Goal: Task Accomplishment & Management: Complete application form

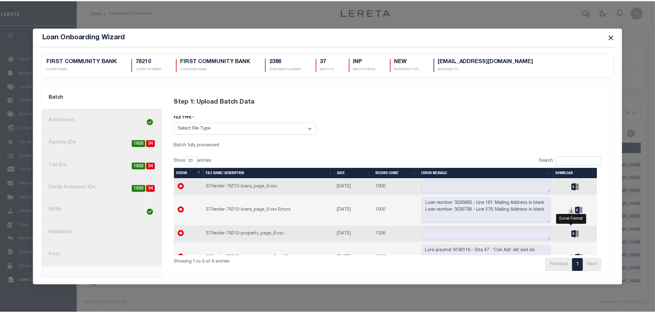
scroll to position [44, 0]
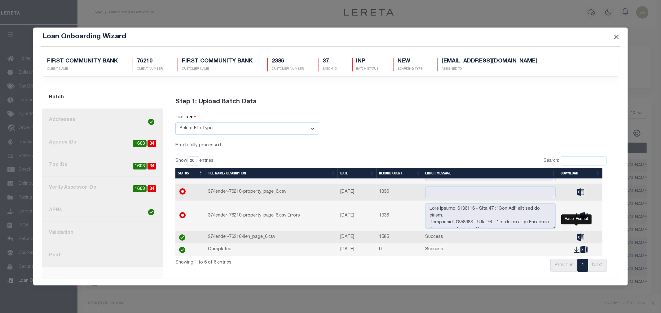
click at [615, 39] on button "Close" at bounding box center [616, 37] width 8 height 8
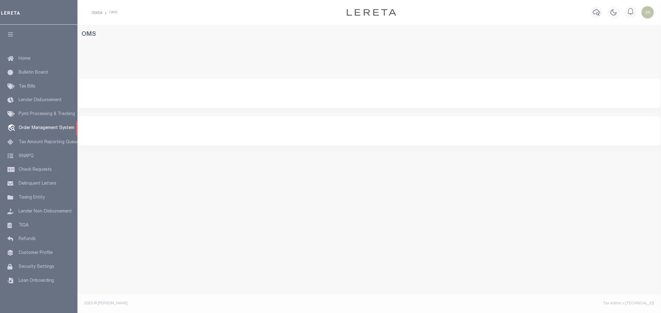
select select "200"
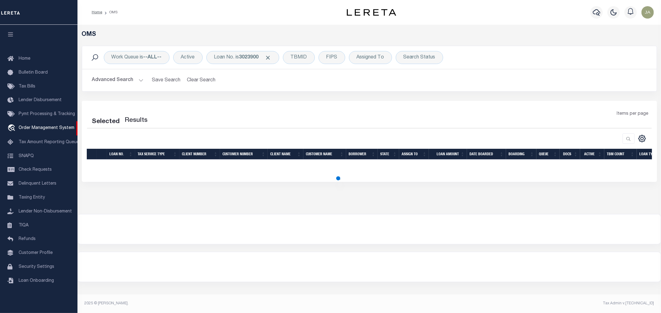
select select "200"
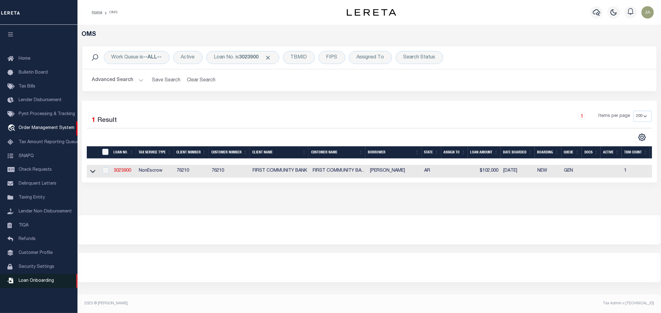
click at [30, 280] on span "Loan Onboarding" at bounding box center [36, 281] width 35 height 4
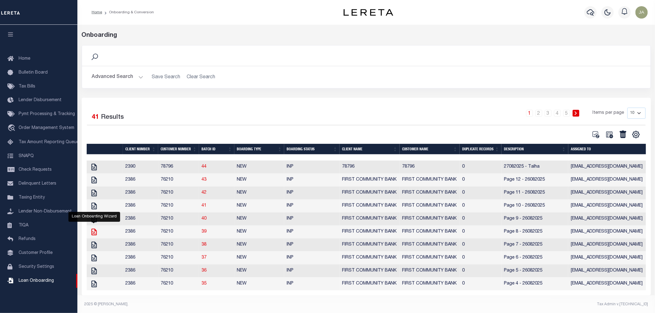
click at [93, 236] on icon "" at bounding box center [93, 232] width 5 height 7
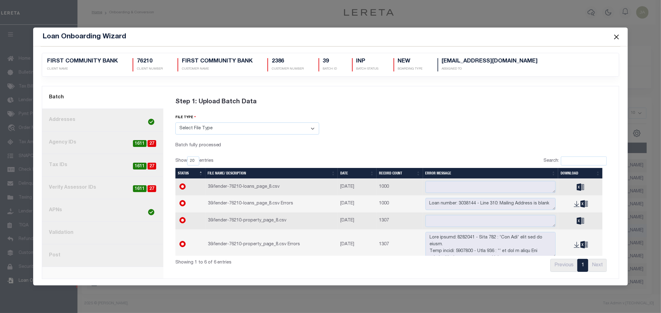
click at [137, 261] on link "8. Post" at bounding box center [102, 256] width 121 height 23
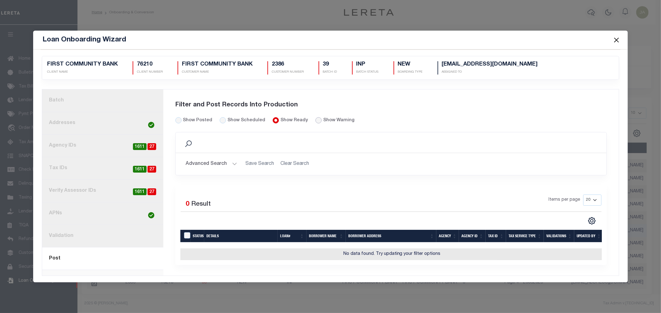
click at [315, 118] on input "radio" at bounding box center [318, 120] width 6 height 6
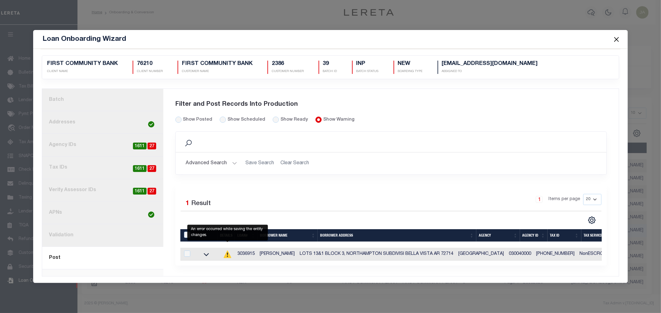
click at [228, 256] on icon at bounding box center [227, 254] width 7 height 7
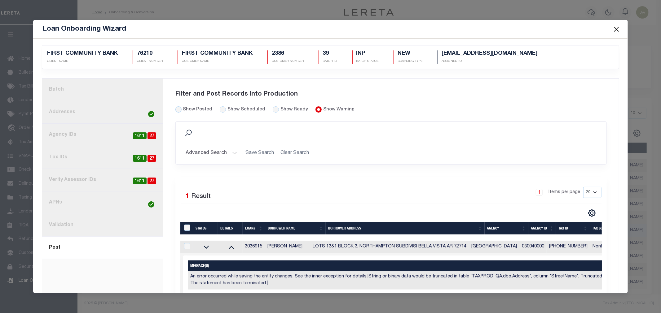
click at [617, 33] on button "Close" at bounding box center [616, 29] width 8 height 8
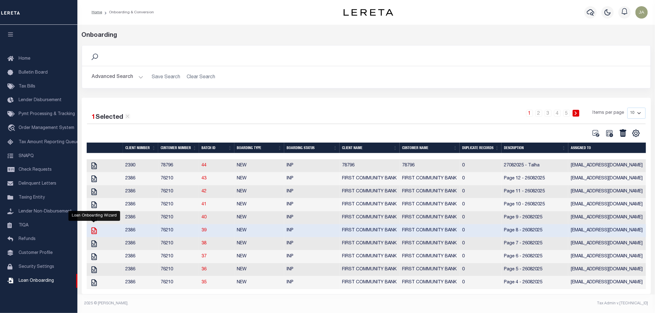
click at [94, 234] on icon "" at bounding box center [93, 231] width 5 height 7
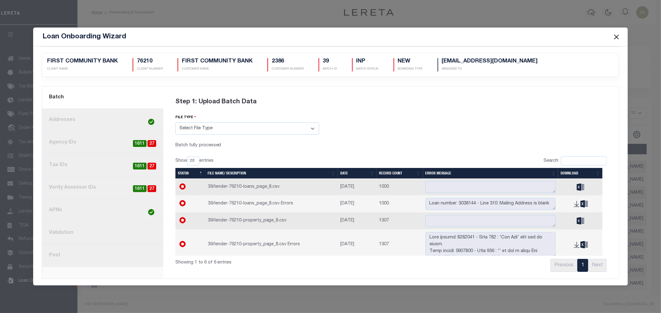
click at [120, 261] on link "8. Post" at bounding box center [102, 256] width 121 height 23
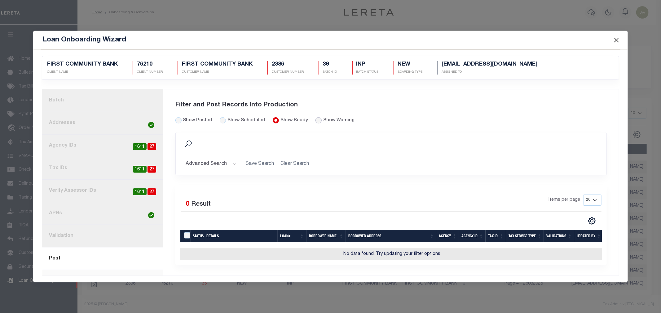
click at [315, 118] on input "radio" at bounding box center [318, 120] width 6 height 6
radio input "true"
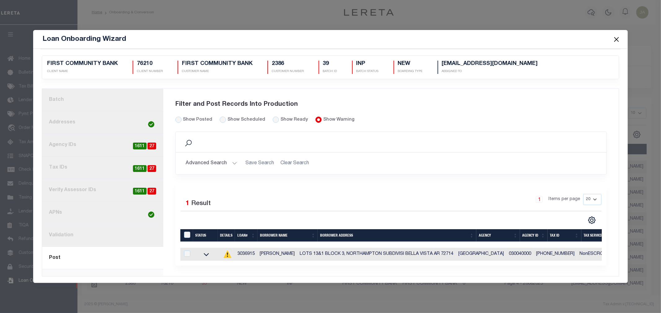
click at [324, 265] on div "Selected 1 Result 1 Items per page 20 40 60 100 200" at bounding box center [391, 225] width 432 height 82
click at [202, 253] on icon at bounding box center [206, 255] width 15 height 7
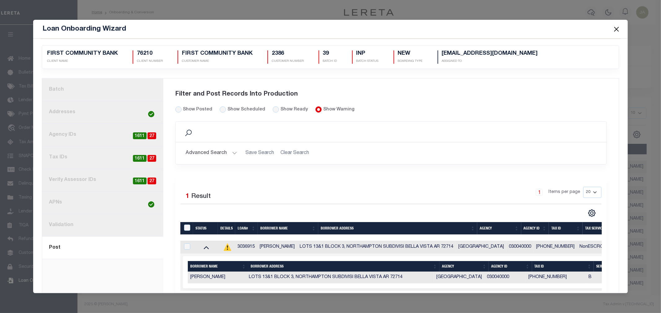
click at [129, 91] on link "1. Batch" at bounding box center [102, 90] width 121 height 23
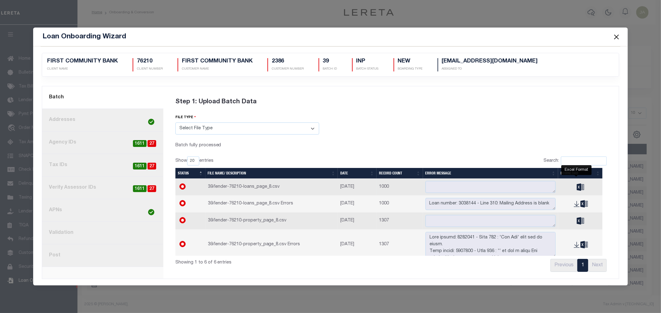
click at [576, 185] on icon "" at bounding box center [579, 187] width 7 height 7
click at [612, 35] on button "Close" at bounding box center [616, 37] width 8 height 8
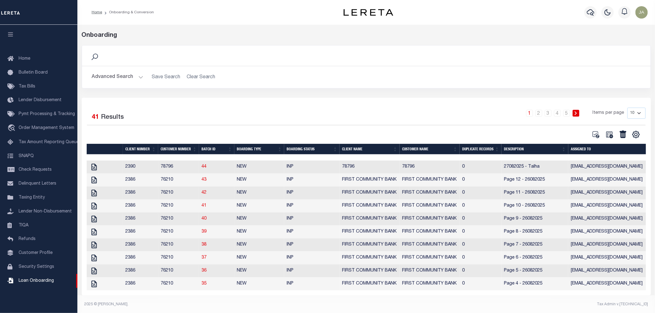
click at [563, 99] on div "1 Selected 41 Results 1 2 3 4 5 Items per page 10 25 50 100" at bounding box center [367, 197] width 570 height 198
click at [94, 169] on icon "" at bounding box center [94, 167] width 8 height 8
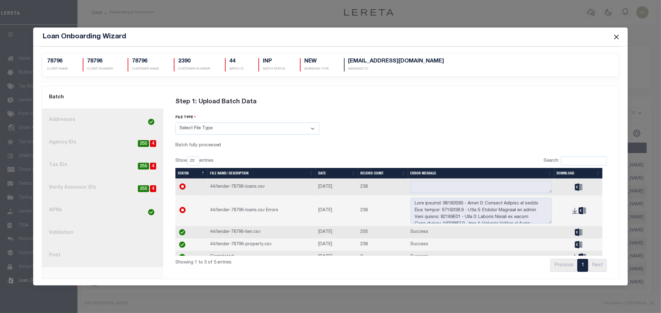
click at [152, 144] on span "4" at bounding box center [153, 143] width 6 height 7
radio input "true"
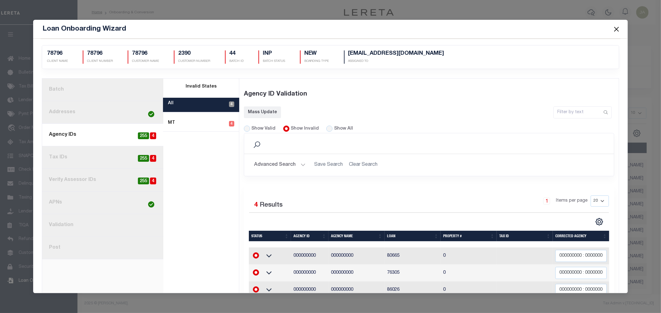
click at [125, 138] on link "current step: 3. Agency IDs 4 255" at bounding box center [102, 135] width 121 height 23
radio input "true"
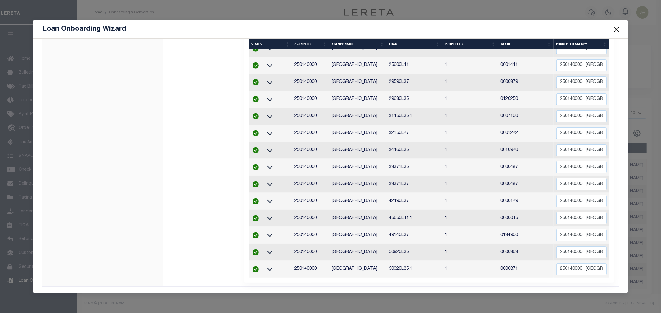
scroll to position [143, 0]
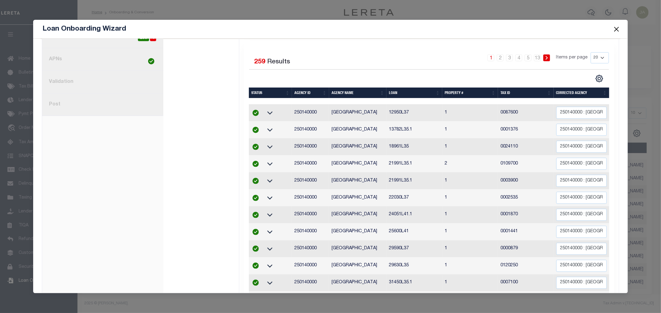
click at [519, 61] on li "4" at bounding box center [518, 58] width 9 height 7
click at [611, 27] on span at bounding box center [616, 28] width 24 height 17
click at [614, 29] on button "Close" at bounding box center [616, 29] width 8 height 8
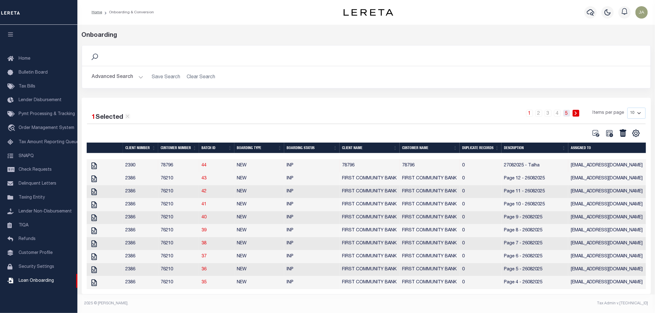
click at [565, 115] on link "5" at bounding box center [567, 113] width 7 height 7
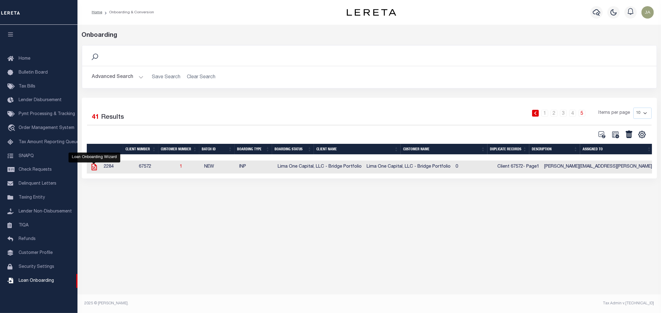
click at [94, 169] on icon at bounding box center [93, 167] width 5 height 7
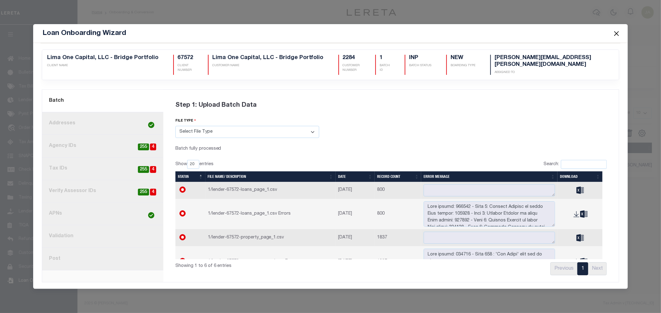
scroll to position [0, 0]
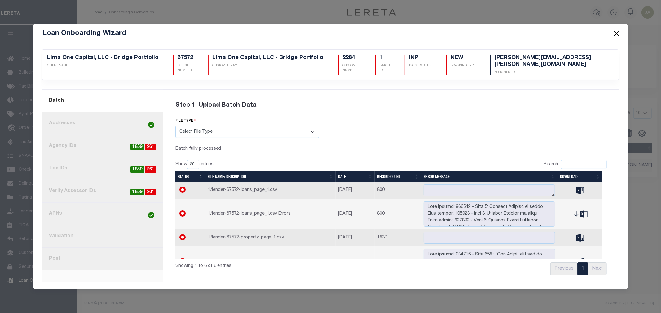
click at [145, 145] on span "261" at bounding box center [150, 147] width 11 height 7
radio input "true"
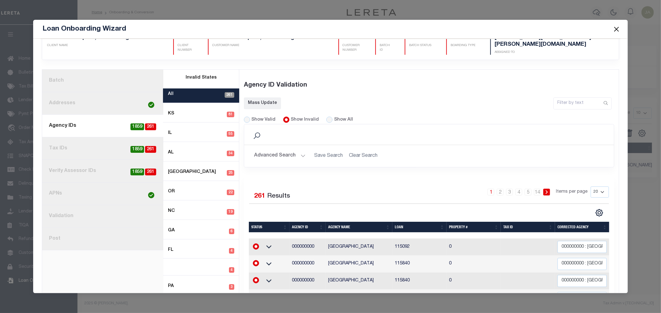
scroll to position [5, 0]
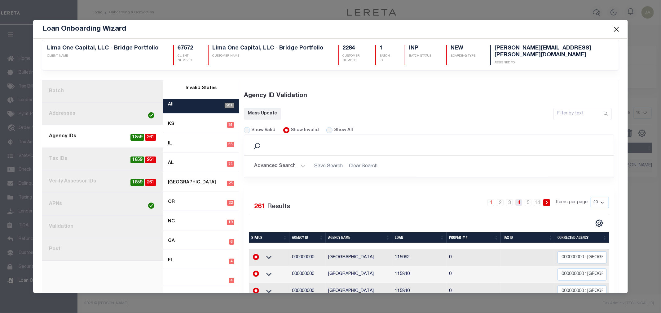
click at [515, 199] on link "4" at bounding box center [518, 202] width 7 height 7
click at [248, 127] on input "Show Valid" at bounding box center [247, 130] width 6 height 6
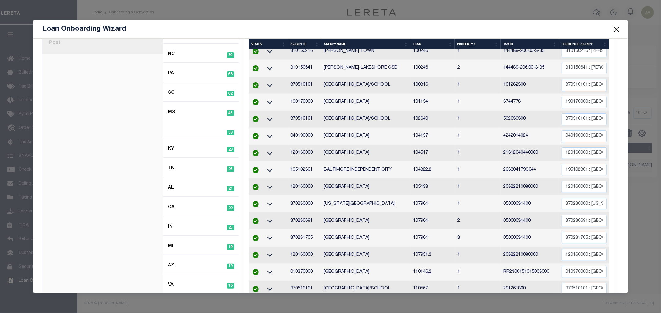
scroll to position [74, 0]
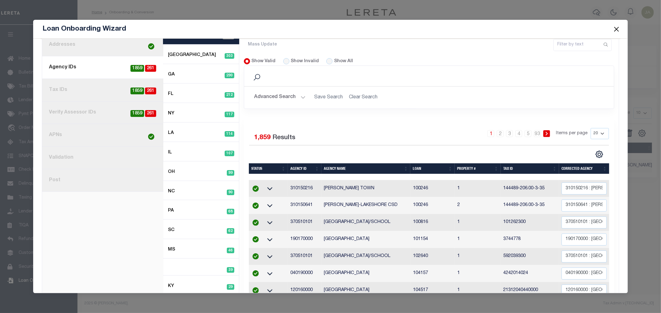
click at [515, 132] on div "1 2 3 4 5 … 93 Items per page 20 40 60 100 200" at bounding box center [475, 136] width 268 height 16
click at [515, 130] on link "4" at bounding box center [518, 133] width 7 height 7
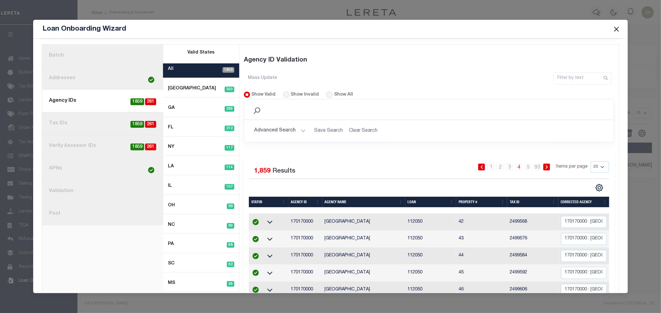
scroll to position [40, 0]
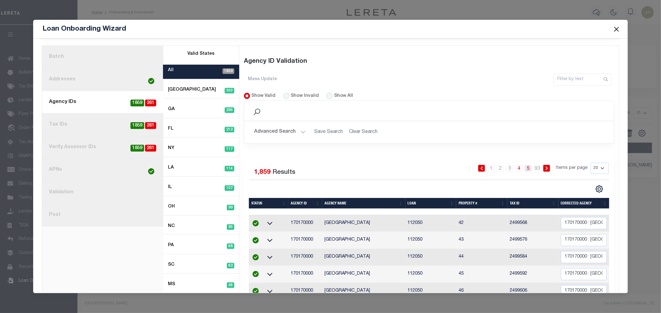
click at [524, 165] on link "5" at bounding box center [527, 168] width 7 height 7
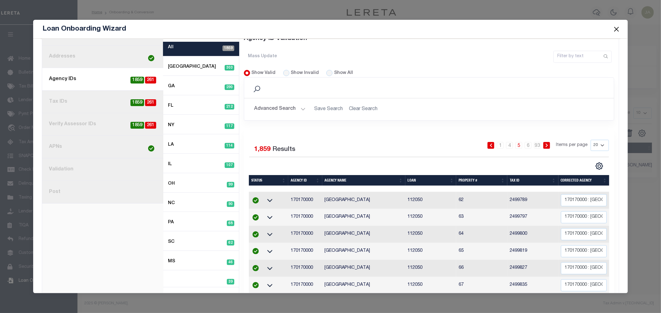
scroll to position [74, 0]
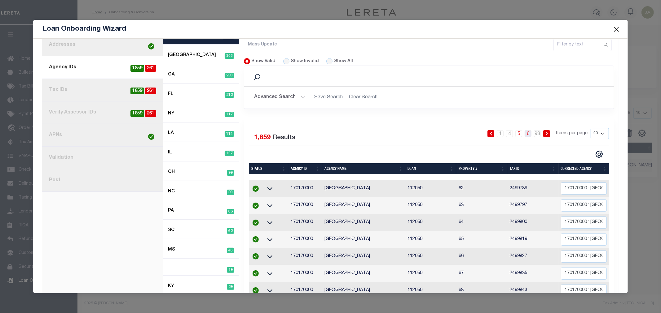
click at [524, 130] on link "6" at bounding box center [527, 133] width 7 height 7
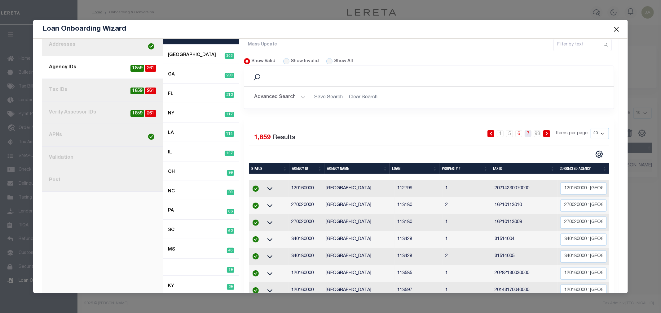
click at [527, 130] on link "7" at bounding box center [527, 133] width 7 height 7
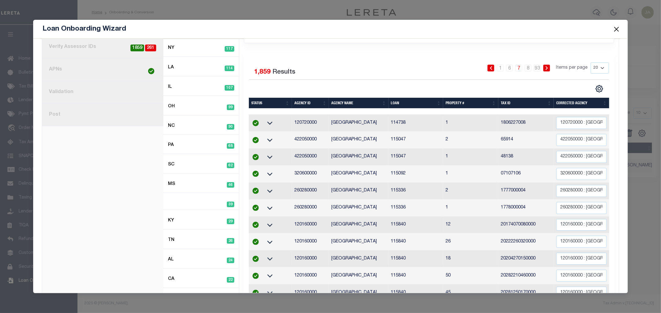
scroll to position [143, 0]
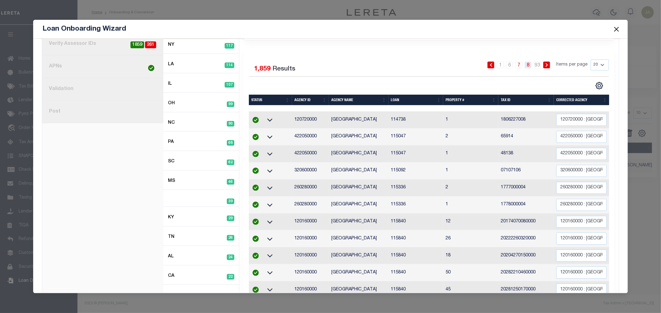
click at [525, 62] on link "8" at bounding box center [527, 65] width 7 height 7
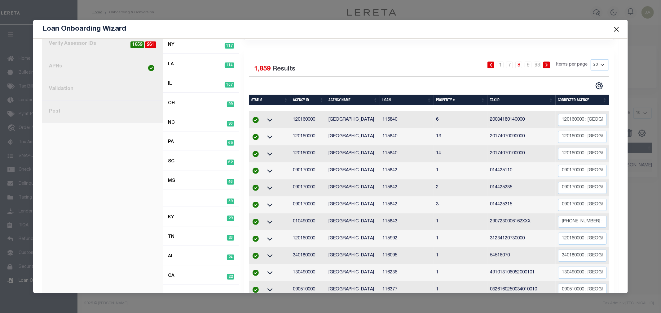
click at [528, 61] on div "1 … 7 8 9 … 93 Items per page 20 40 60 100 200" at bounding box center [475, 67] width 268 height 16
click at [526, 62] on link "9" at bounding box center [527, 65] width 7 height 7
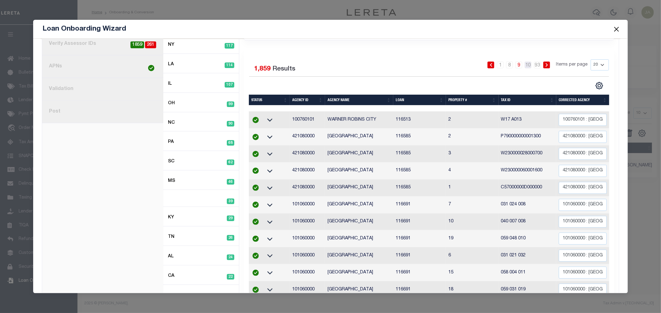
click at [526, 62] on link "10" at bounding box center [527, 65] width 7 height 7
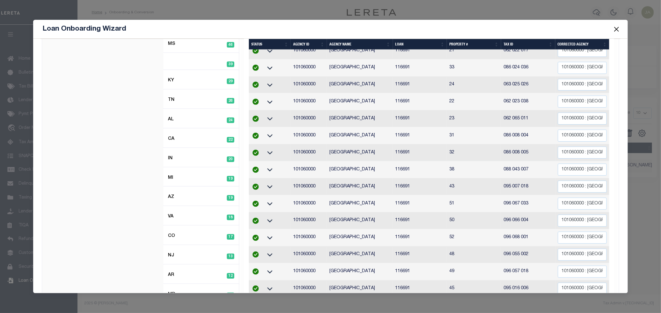
scroll to position [281, 0]
click at [616, 27] on button "Close" at bounding box center [616, 29] width 8 height 8
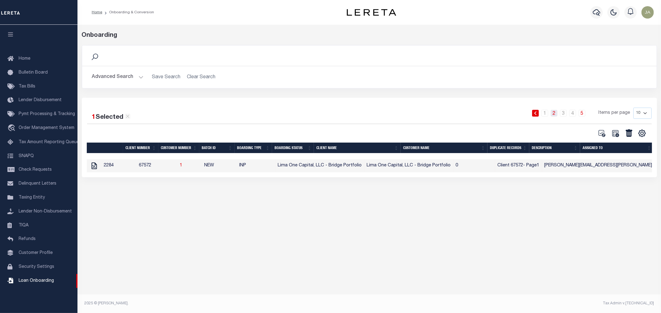
click at [551, 116] on link "2" at bounding box center [553, 113] width 7 height 7
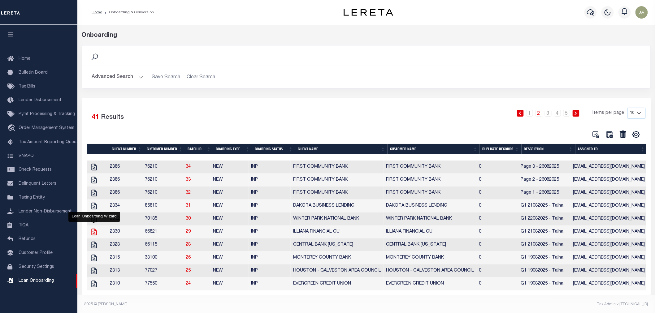
click at [94, 235] on icon at bounding box center [93, 232] width 5 height 7
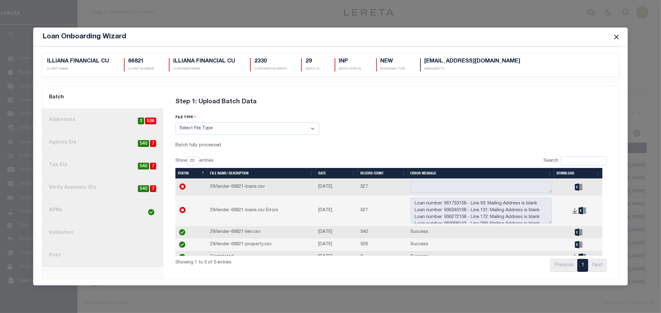
scroll to position [0, 0]
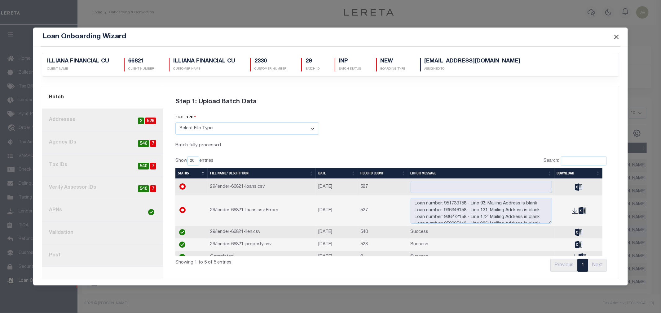
click at [616, 36] on button "Close" at bounding box center [616, 37] width 8 height 8
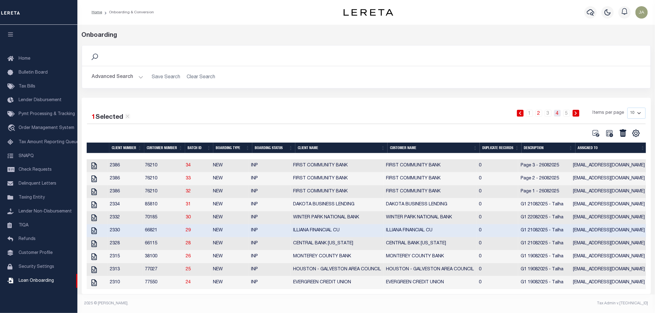
click at [558, 113] on link "4" at bounding box center [558, 113] width 7 height 7
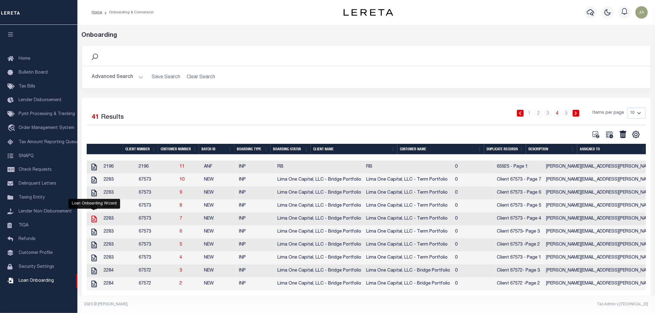
click at [93, 223] on icon at bounding box center [93, 219] width 5 height 7
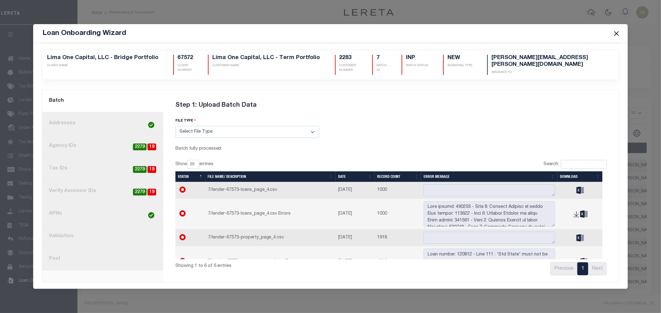
click at [131, 144] on link "3. Agency IDs 19 2279" at bounding box center [102, 146] width 121 height 23
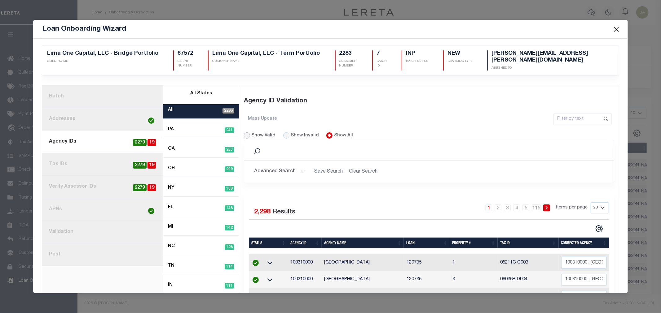
click at [244, 133] on input "Show Valid" at bounding box center [247, 136] width 6 height 6
radio input "true"
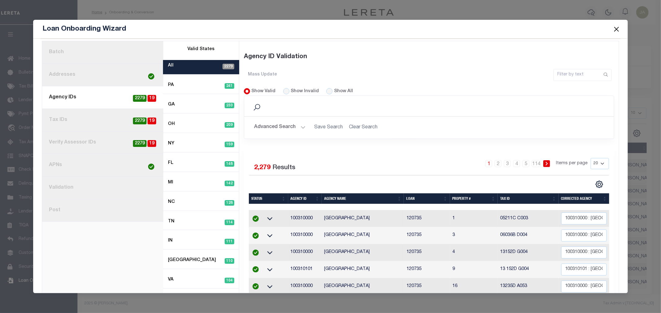
scroll to position [34, 0]
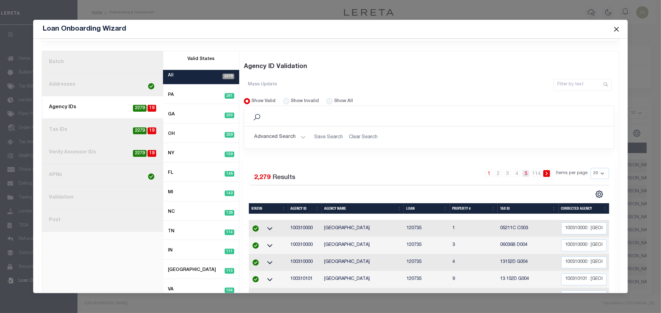
click at [522, 170] on link "5" at bounding box center [525, 173] width 7 height 7
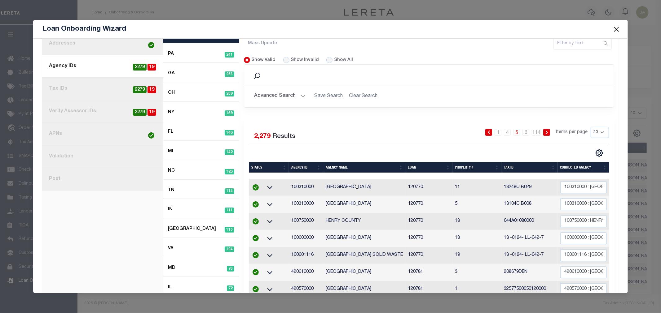
scroll to position [69, 0]
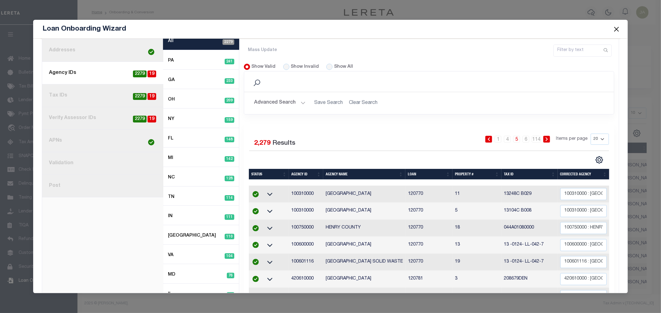
click at [543, 136] on link at bounding box center [546, 139] width 7 height 7
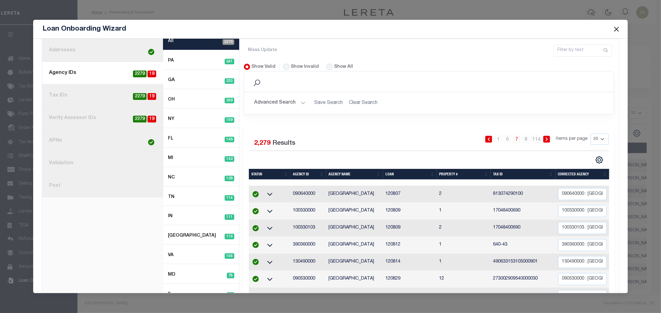
click at [543, 136] on link at bounding box center [546, 139] width 7 height 7
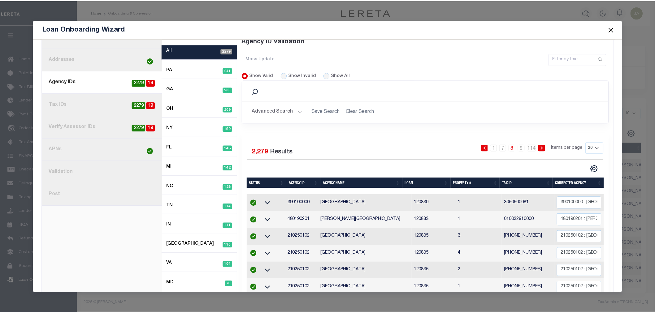
scroll to position [0, 0]
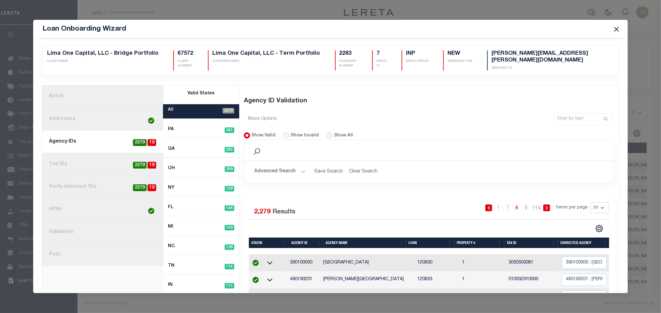
click at [126, 157] on link "4. Tax IDs 19 2279" at bounding box center [102, 164] width 121 height 23
radio input "true"
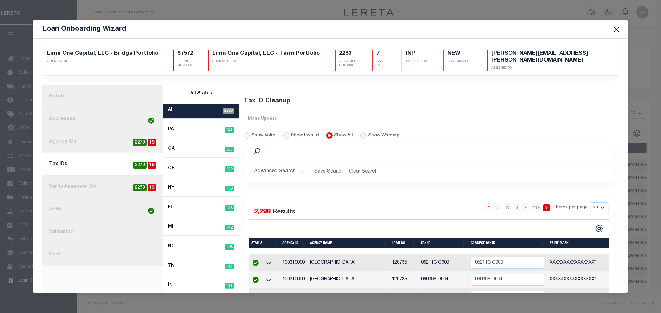
click at [133, 139] on span "2279" at bounding box center [140, 142] width 14 height 7
radio input "true"
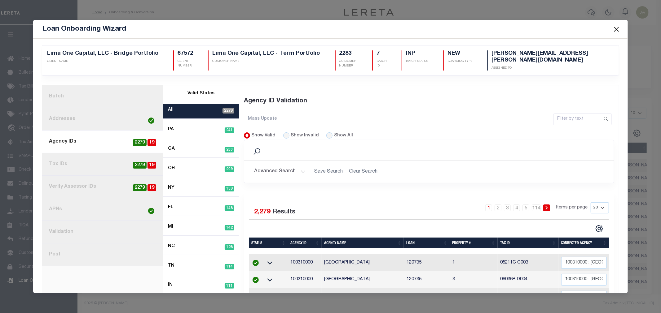
click at [617, 28] on button "Close" at bounding box center [616, 29] width 8 height 8
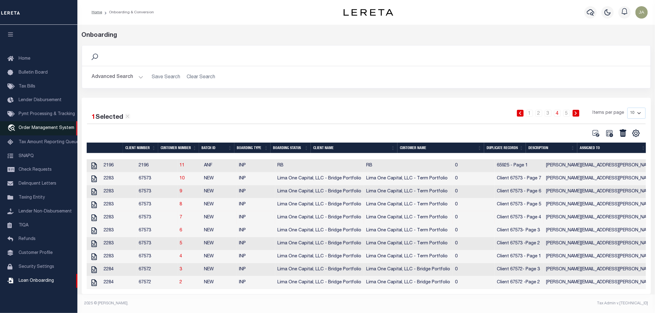
click at [60, 128] on span "Order Management System" at bounding box center [47, 128] width 56 height 4
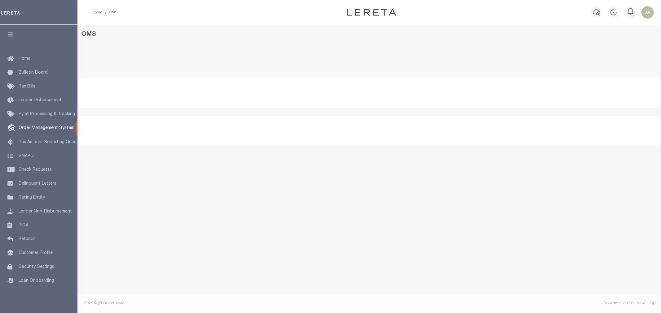
select select "200"
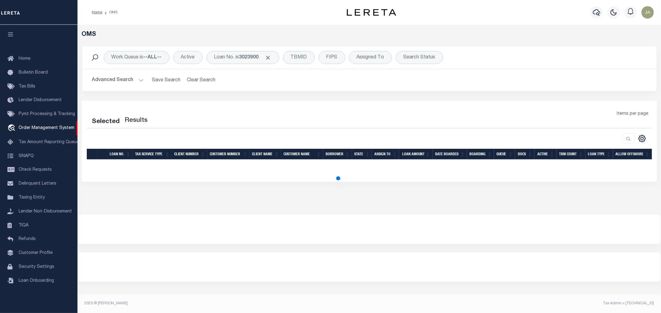
select select "200"
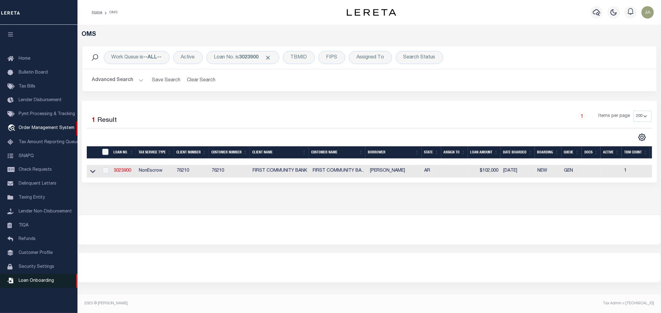
click at [43, 282] on span "Loan Onboarding" at bounding box center [36, 281] width 35 height 4
